Goal: Task Accomplishment & Management: Manage account settings

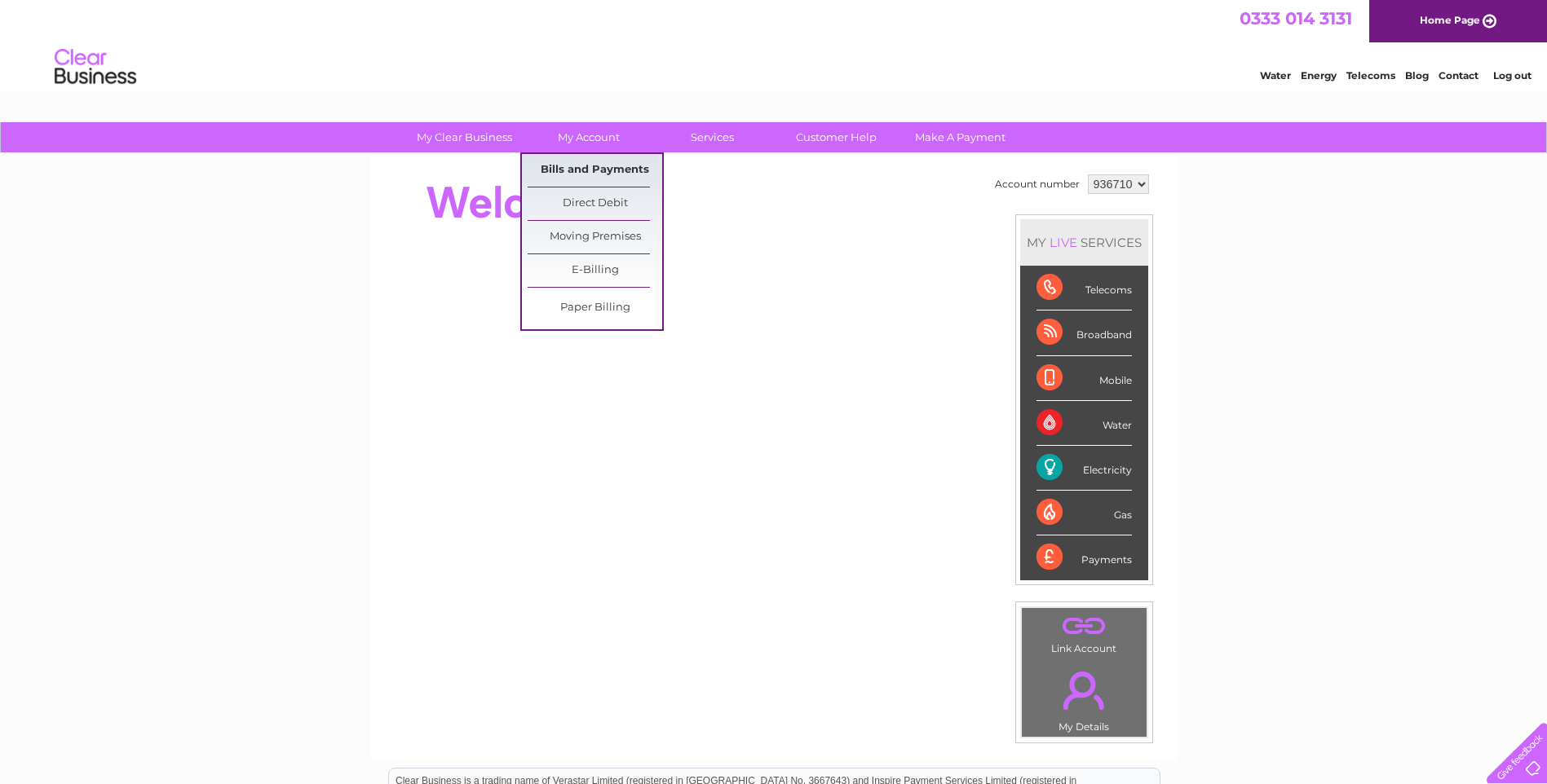
click at [602, 171] on link "Bills and Payments" at bounding box center [594, 170] width 134 height 32
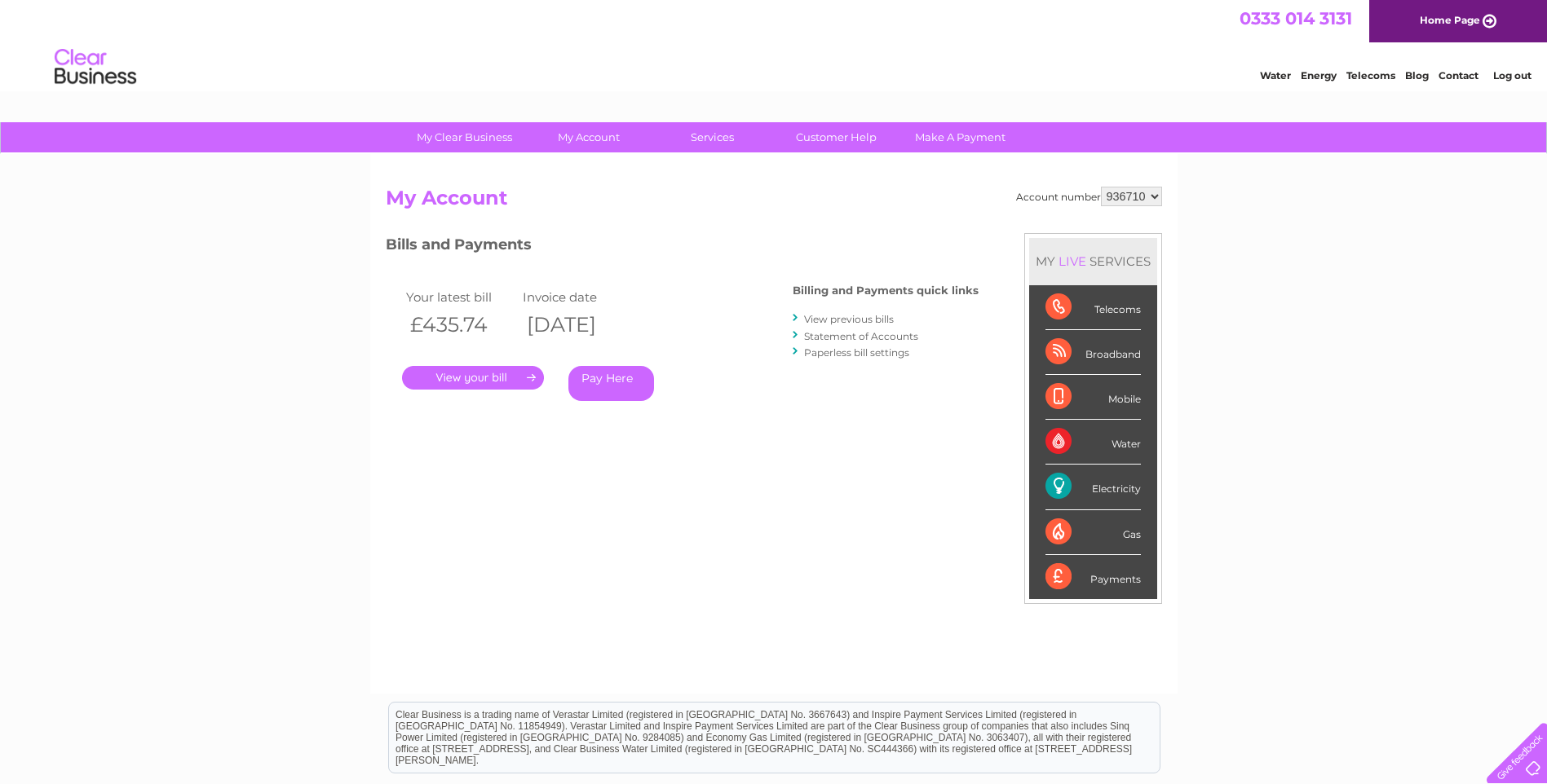
click at [493, 373] on link "." at bounding box center [473, 377] width 142 height 24
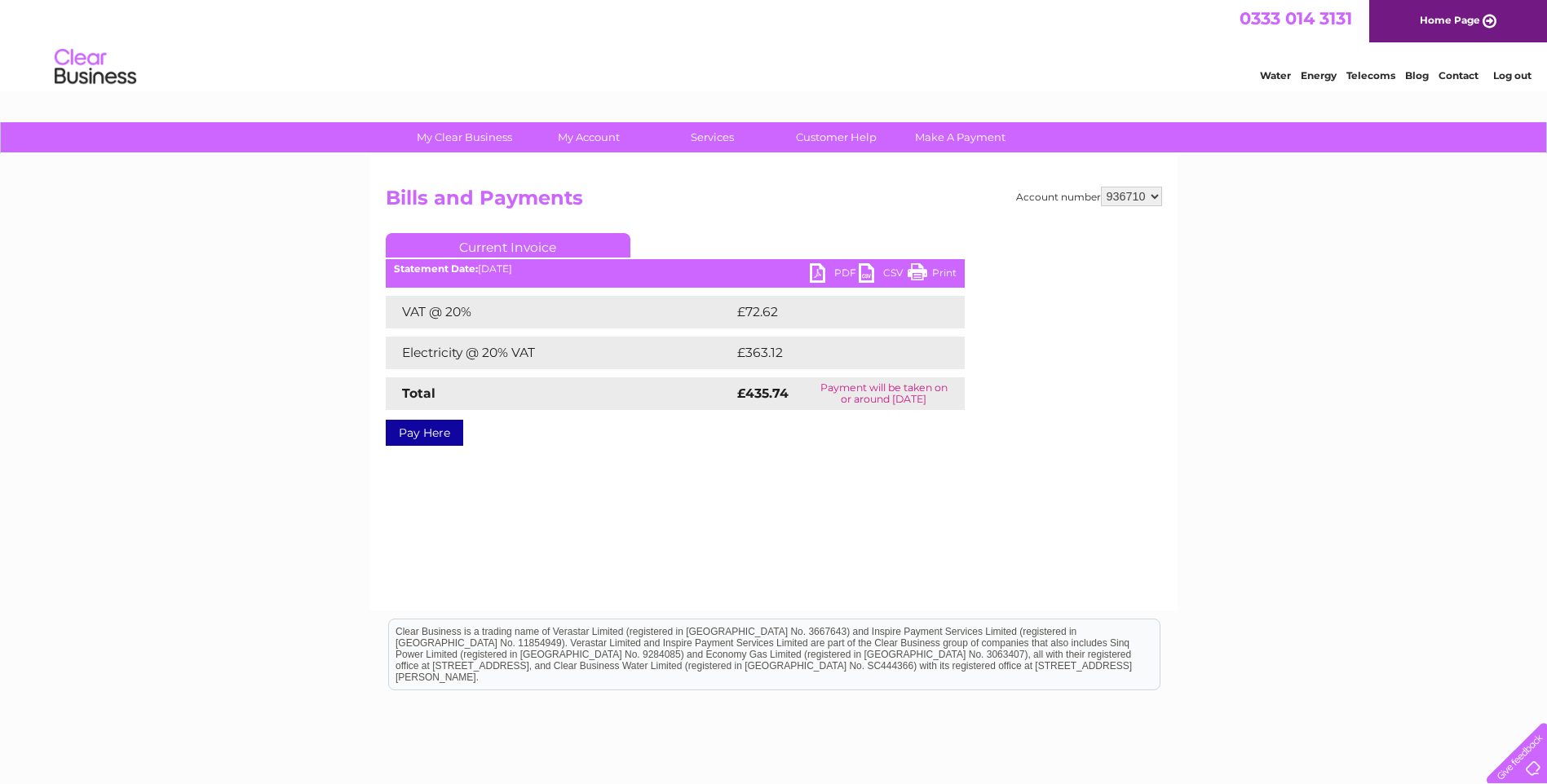
click at [821, 271] on link "PDF" at bounding box center [833, 275] width 48 height 24
